Goal: Navigation & Orientation: Find specific page/section

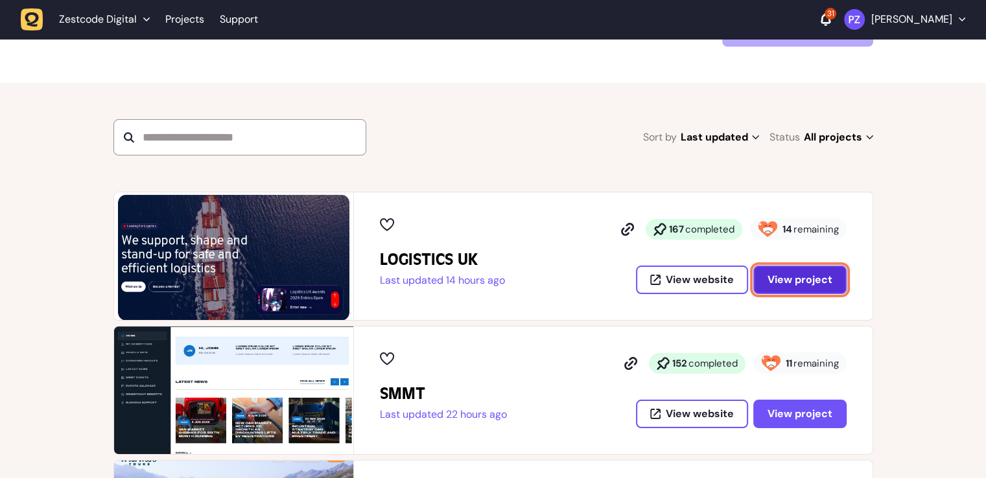
click at [833, 281] on button "View project" at bounding box center [799, 280] width 93 height 29
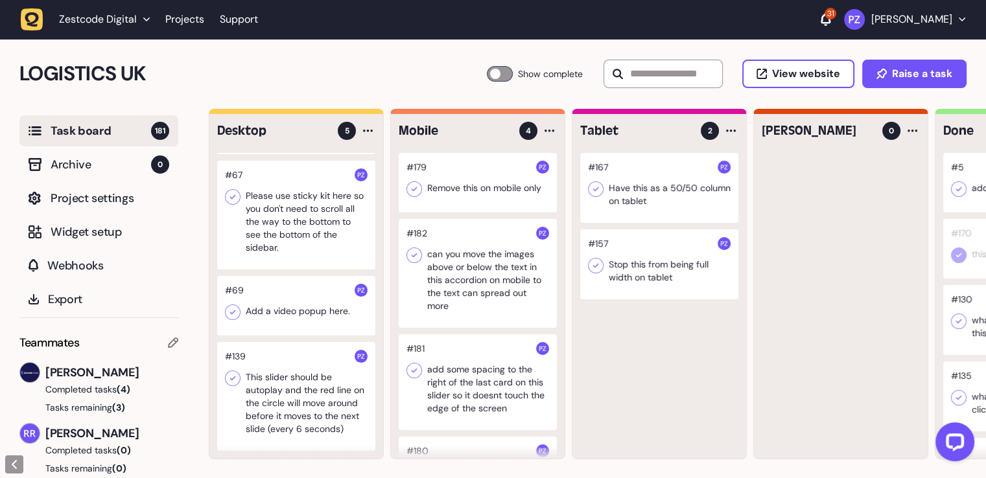
click at [279, 359] on div at bounding box center [296, 396] width 158 height 109
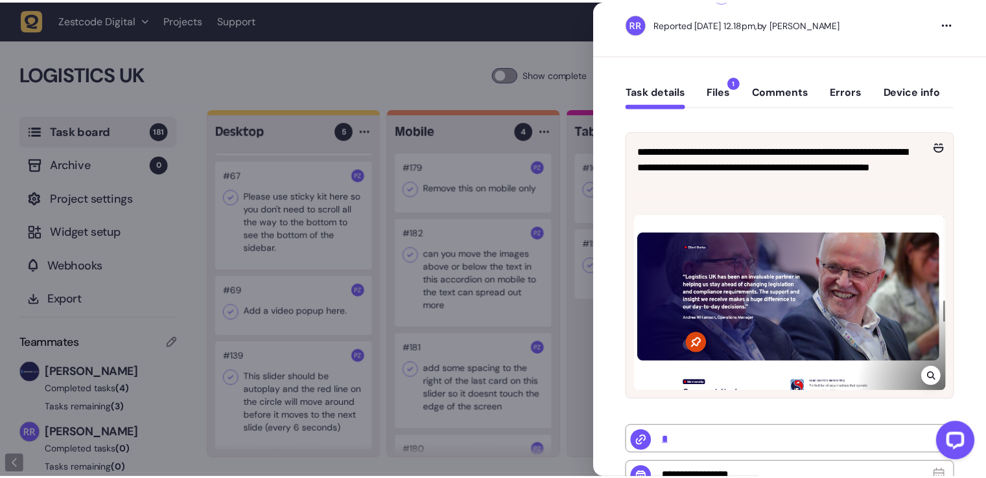
scroll to position [130, 0]
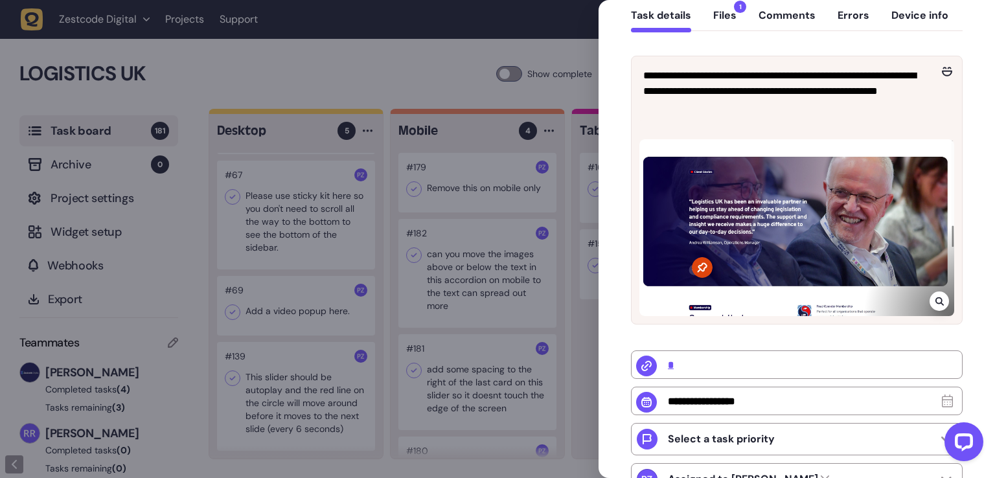
click at [325, 265] on div at bounding box center [497, 239] width 995 height 478
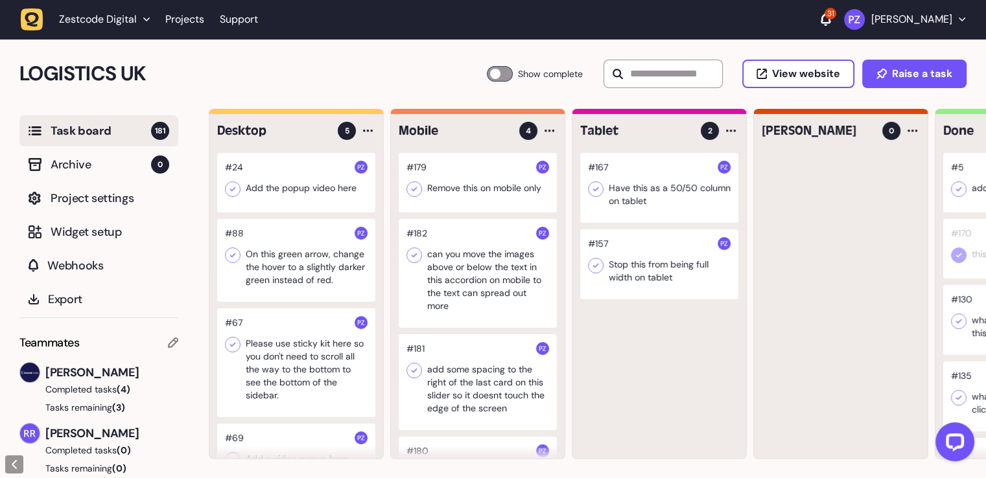
click at [325, 348] on div at bounding box center [296, 362] width 158 height 109
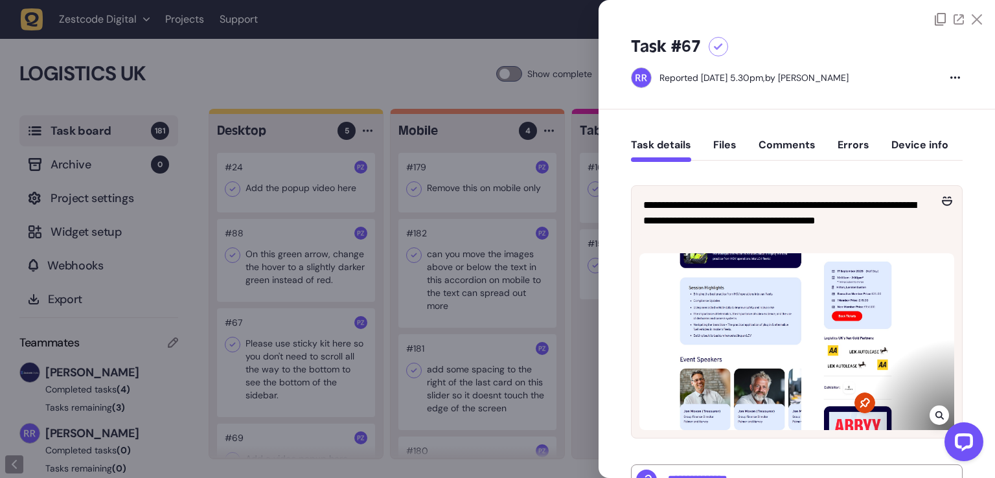
click at [426, 192] on div at bounding box center [497, 239] width 995 height 478
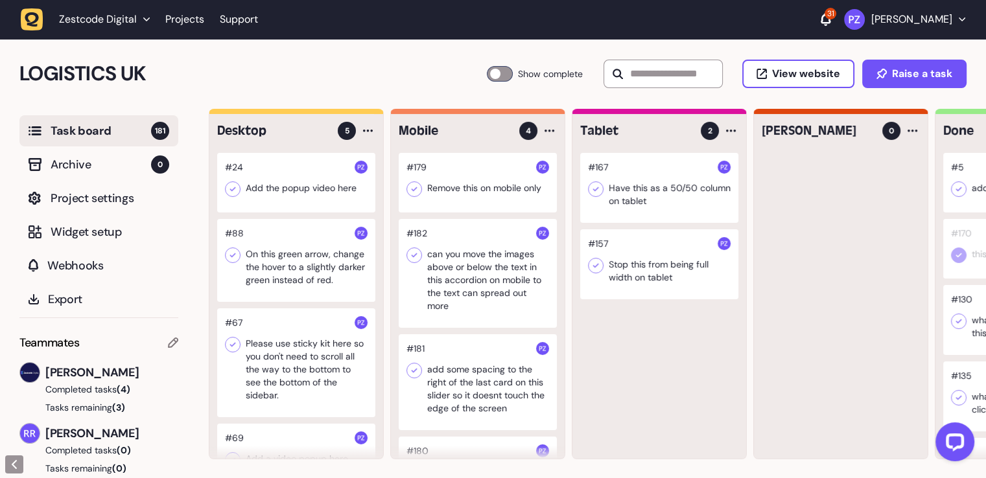
click at [266, 255] on div at bounding box center [296, 260] width 158 height 83
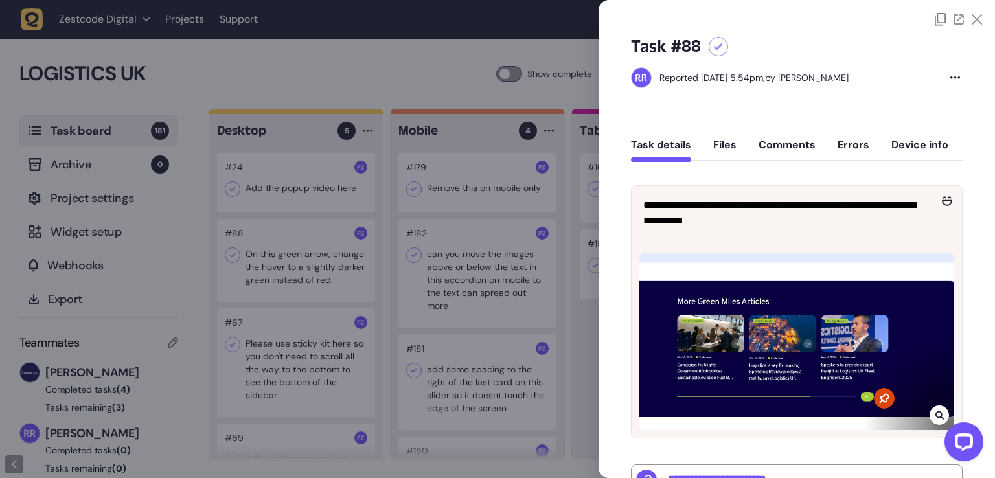
click at [389, 264] on div at bounding box center [497, 239] width 995 height 478
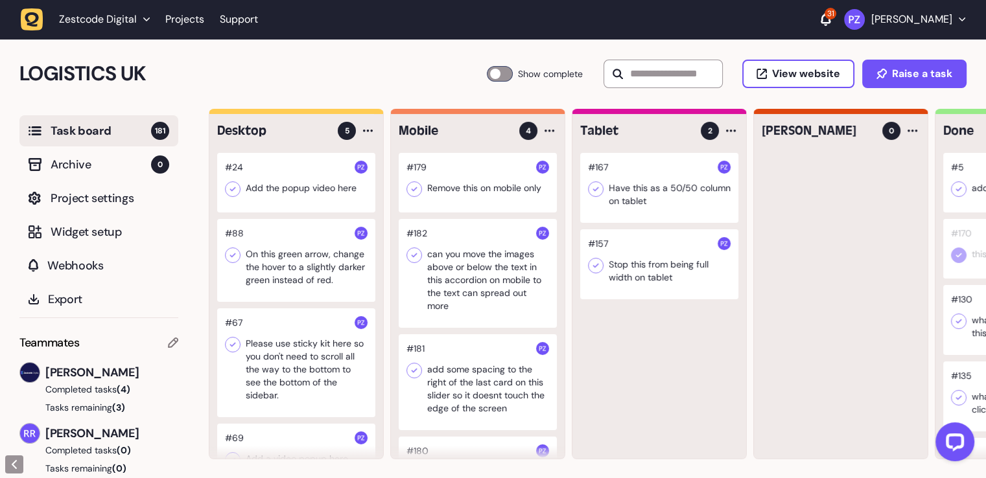
click at [461, 183] on div at bounding box center [478, 183] width 158 height 60
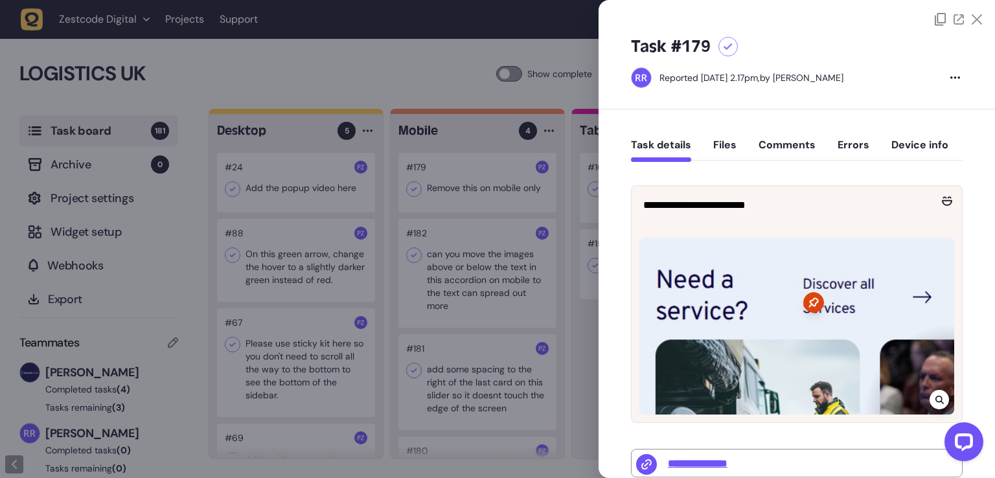
click at [459, 235] on div at bounding box center [497, 239] width 995 height 478
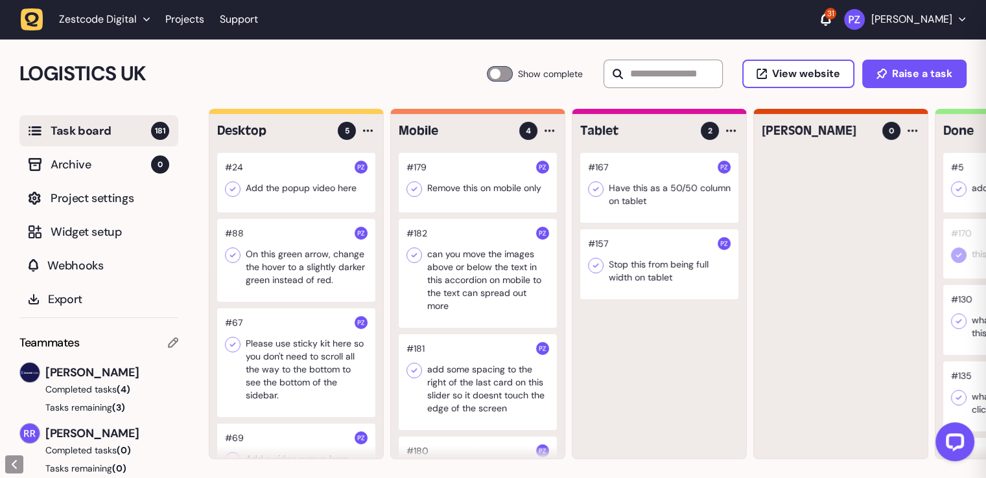
click at [454, 273] on div at bounding box center [478, 273] width 158 height 109
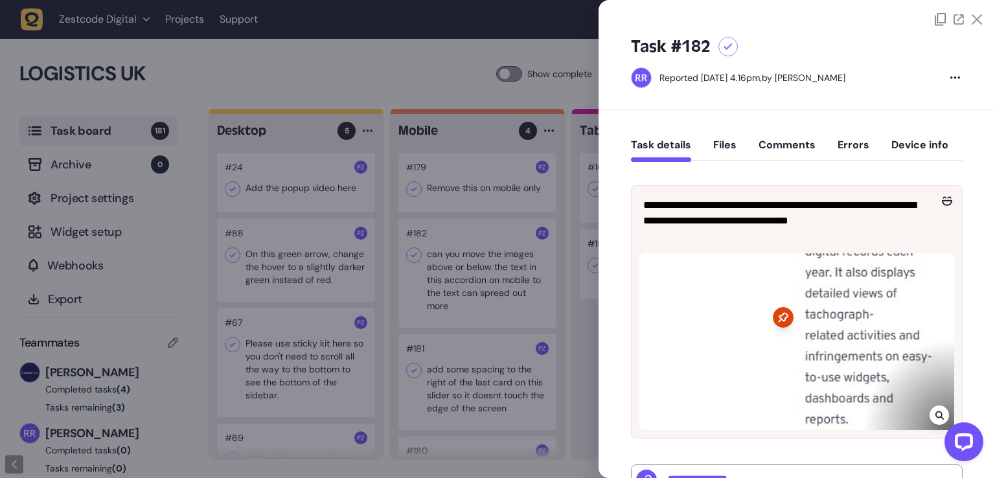
click at [520, 301] on div at bounding box center [497, 239] width 995 height 478
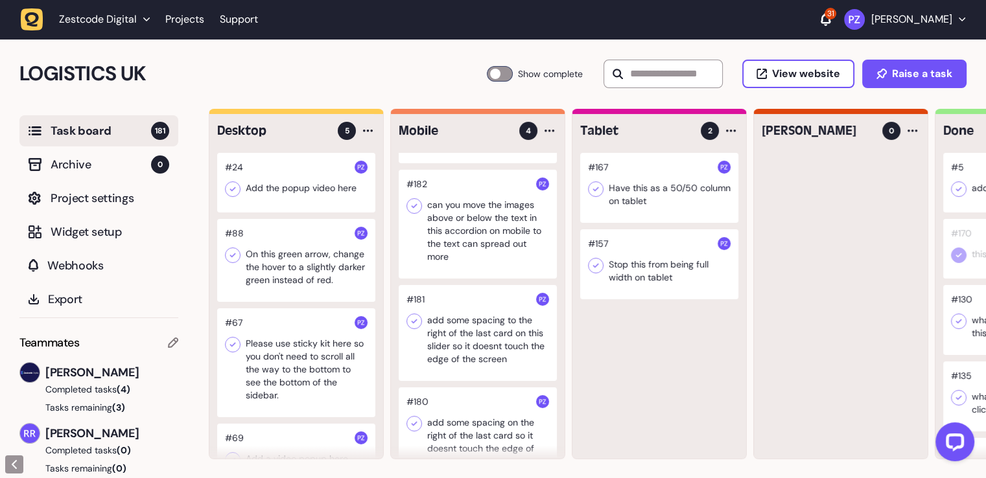
scroll to position [91, 0]
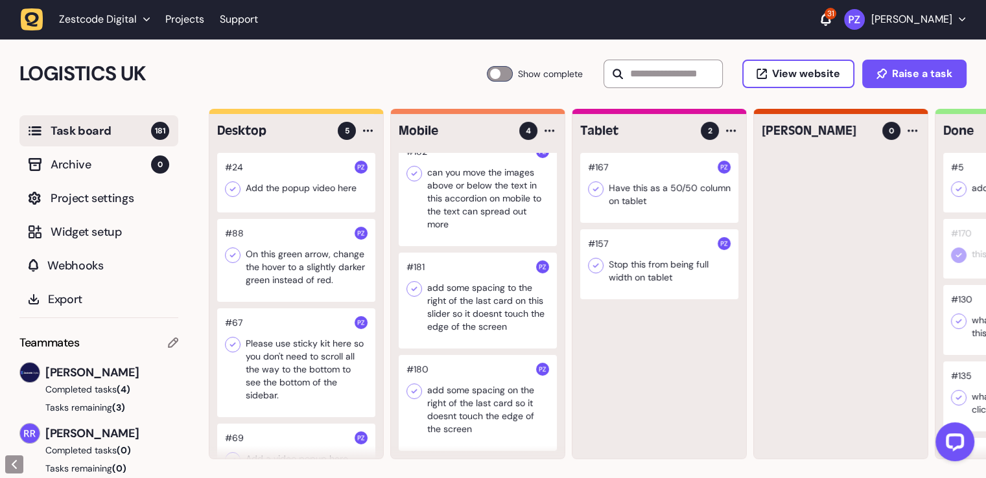
click at [516, 292] on div at bounding box center [478, 301] width 158 height 96
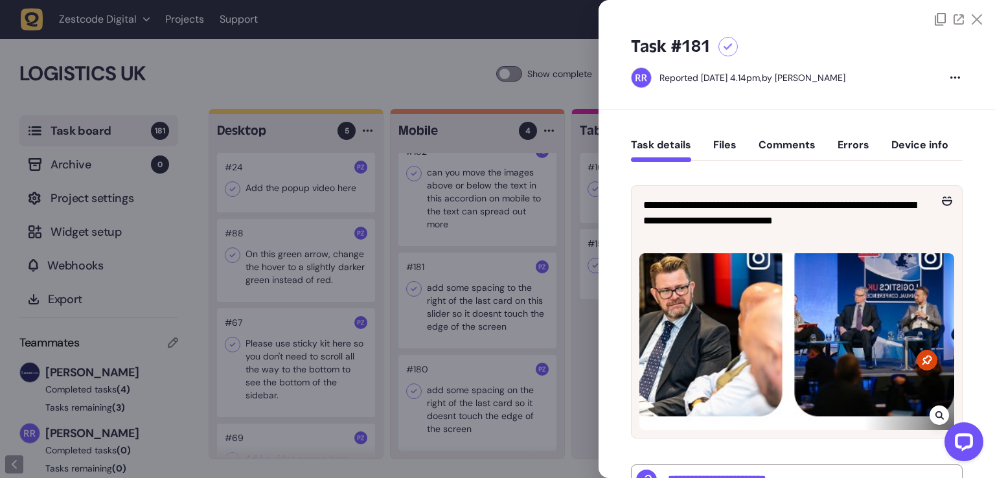
drag, startPoint x: 550, startPoint y: 319, endPoint x: 552, endPoint y: 304, distance: 15.1
click at [551, 312] on div at bounding box center [497, 239] width 995 height 478
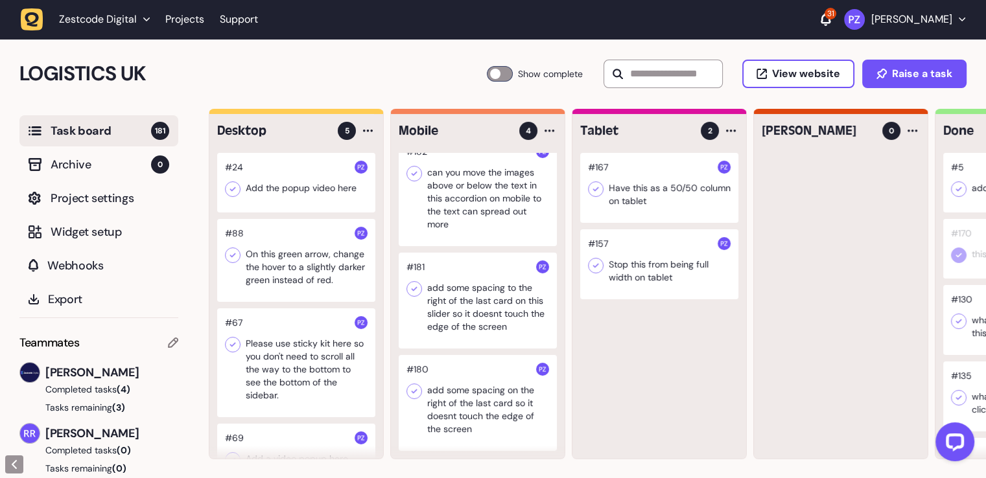
click at [521, 387] on div at bounding box center [478, 403] width 158 height 96
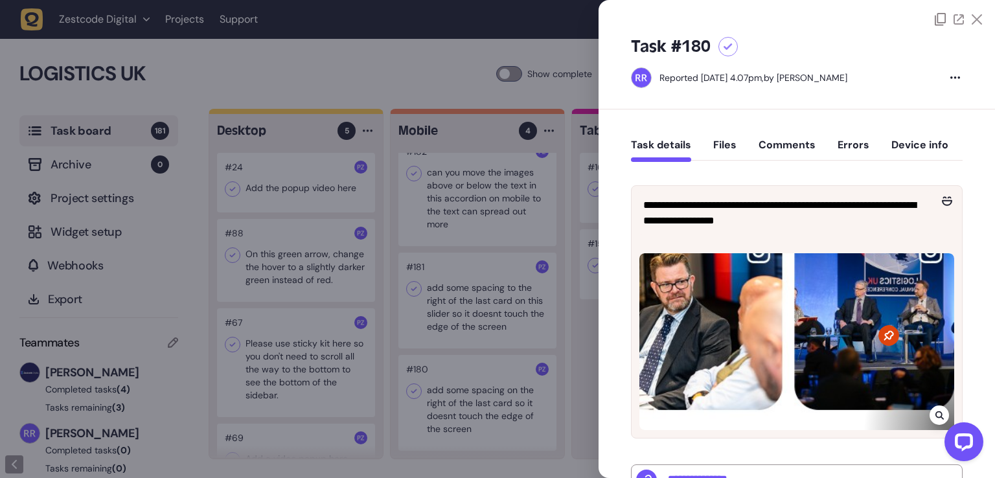
click at [575, 356] on div at bounding box center [497, 239] width 995 height 478
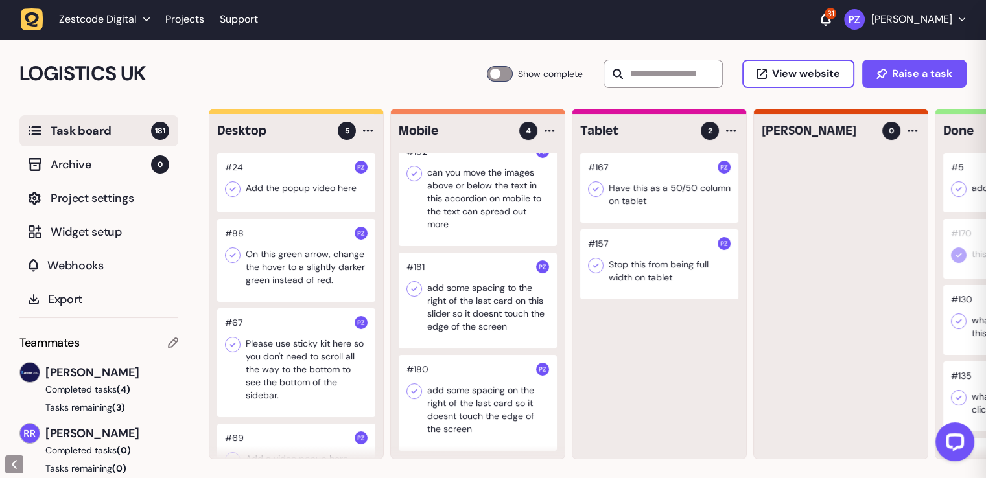
click at [664, 189] on div at bounding box center [659, 188] width 158 height 70
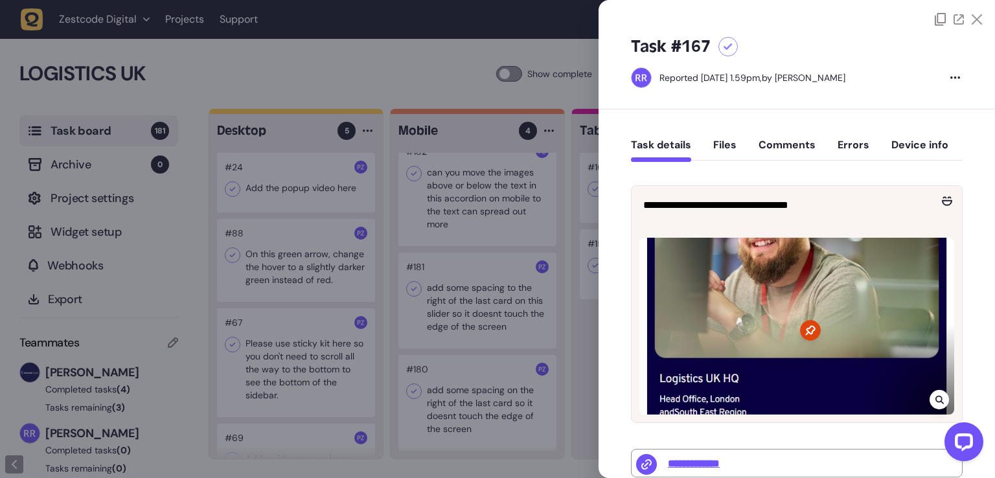
click at [521, 327] on div at bounding box center [497, 239] width 995 height 478
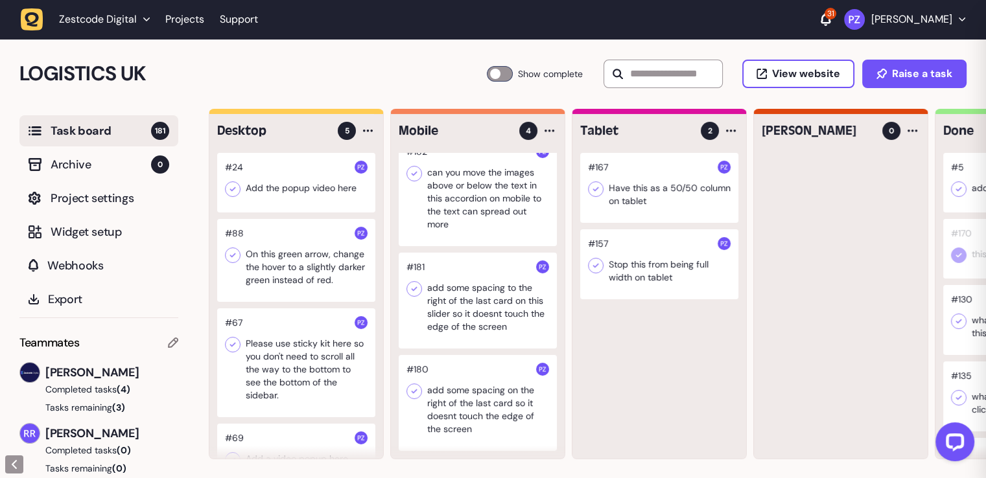
click at [677, 242] on div at bounding box center [659, 264] width 158 height 70
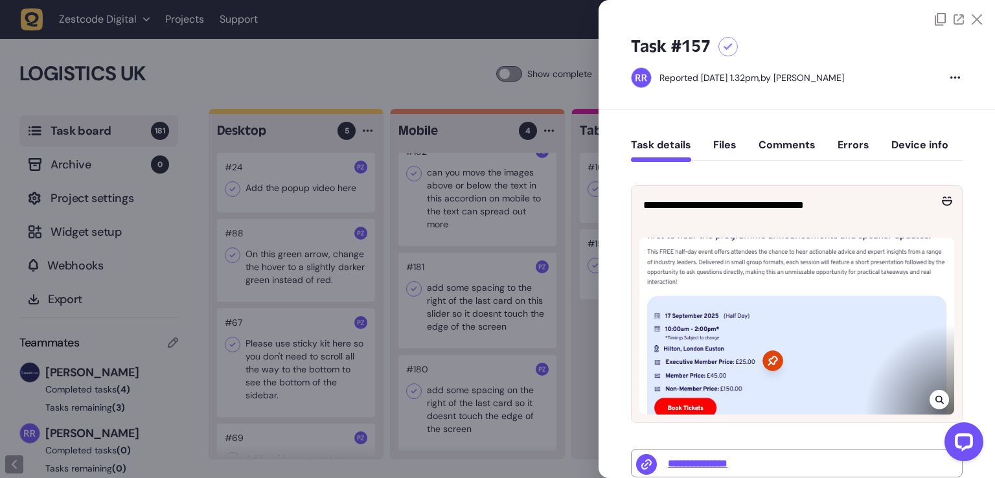
click at [485, 322] on div at bounding box center [497, 239] width 995 height 478
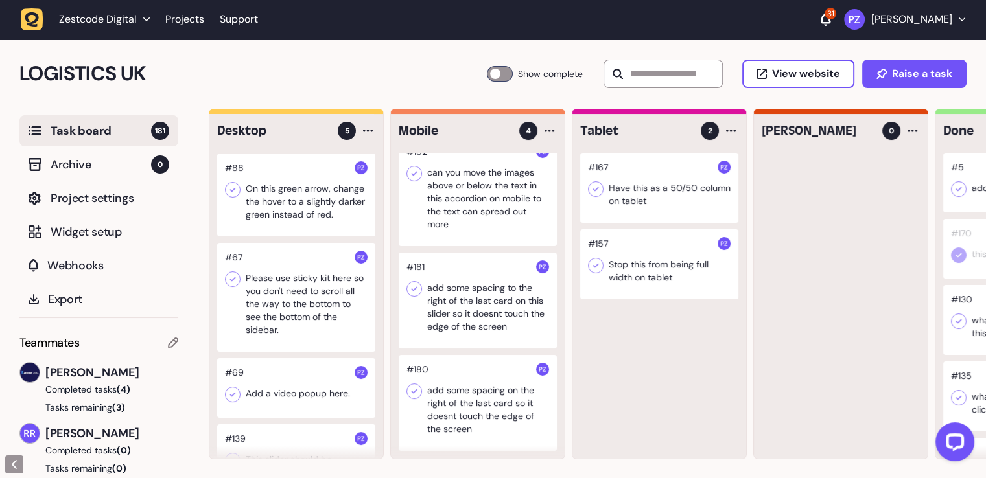
scroll to position [157, 0]
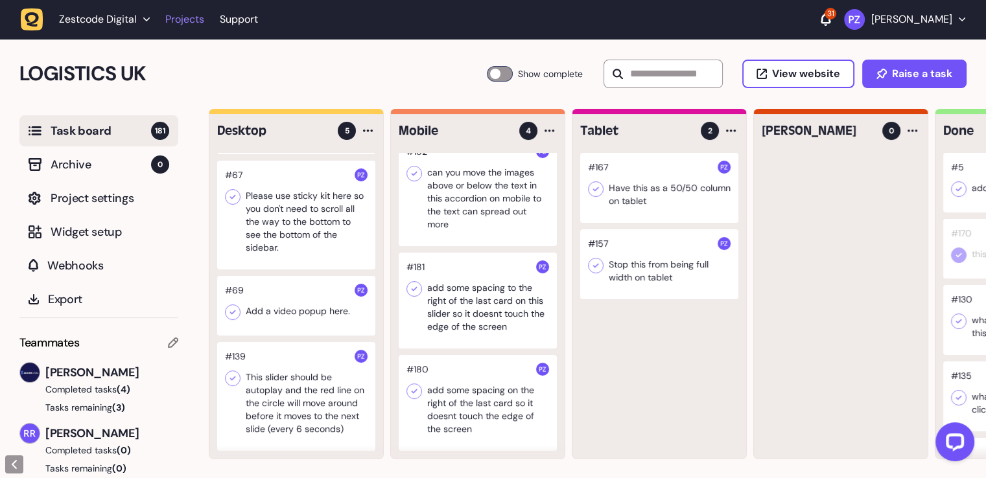
click at [193, 20] on link "Projects" at bounding box center [184, 19] width 39 height 23
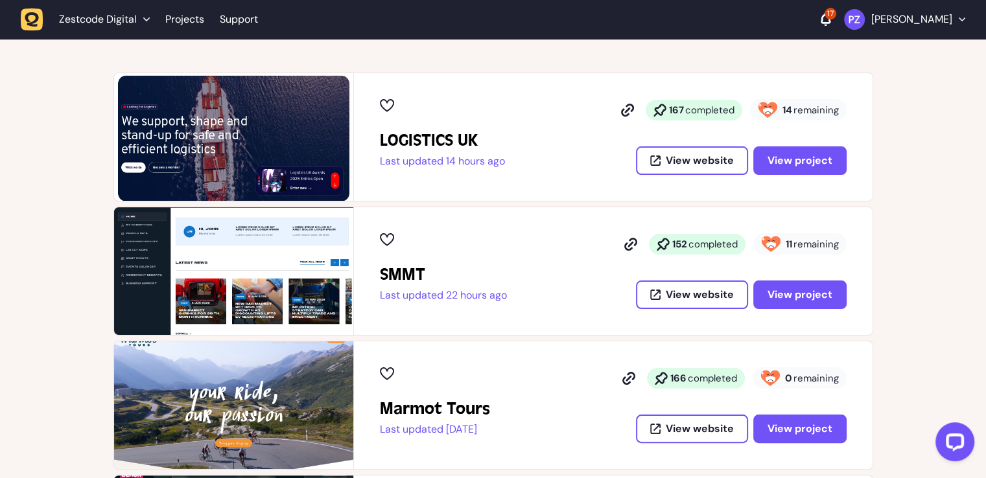
scroll to position [194, 0]
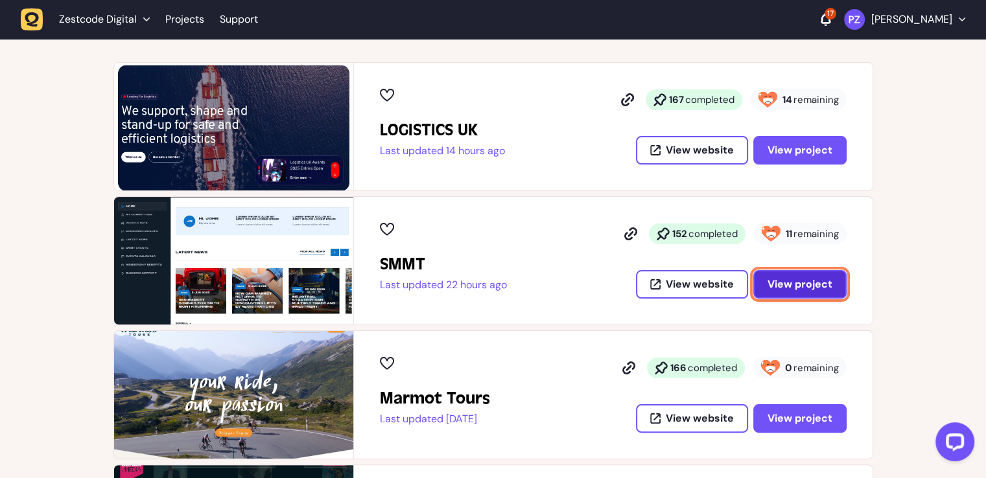
click at [807, 279] on span "View project" at bounding box center [799, 284] width 65 height 10
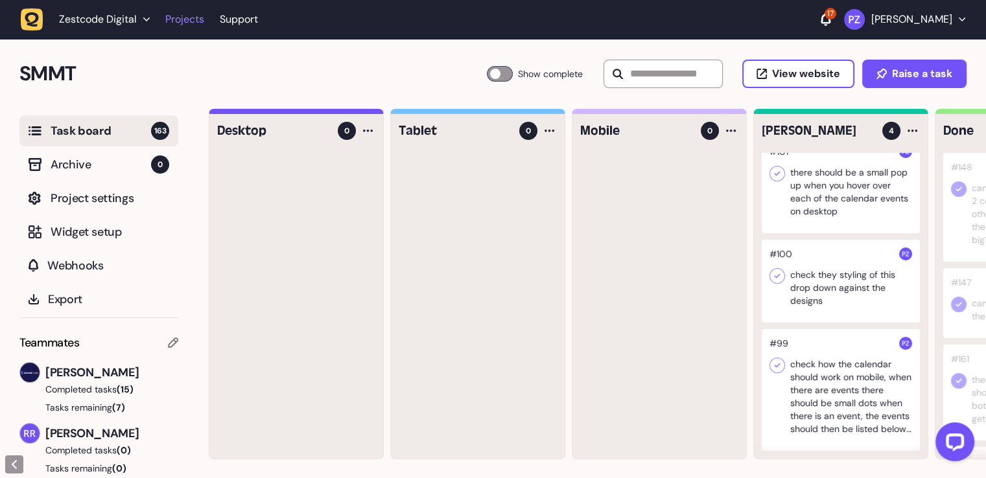
click at [191, 26] on link "Projects" at bounding box center [184, 19] width 39 height 23
